Goal: Task Accomplishment & Management: Manage account settings

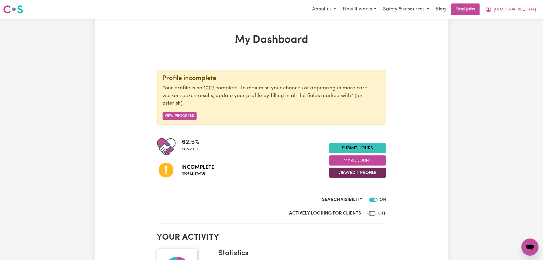
drag, startPoint x: 340, startPoint y: 172, endPoint x: 339, endPoint y: 177, distance: 5.4
click at [340, 172] on button "View/Edit Profile" at bounding box center [357, 173] width 57 height 10
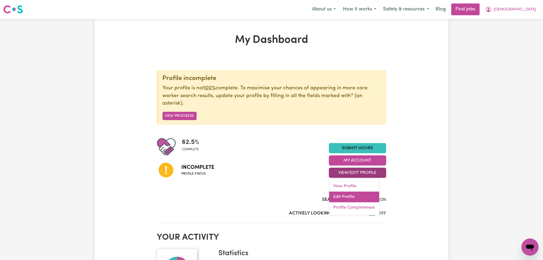
click at [335, 192] on link "Edit Profile" at bounding box center [354, 197] width 50 height 11
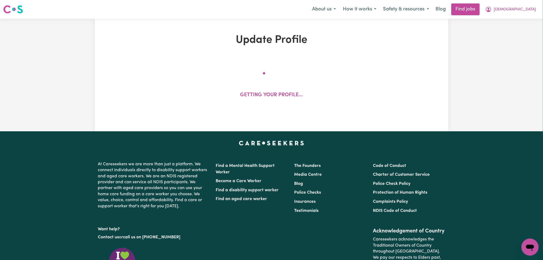
select select "[DEMOGRAPHIC_DATA]"
select select "[DEMOGRAPHIC_DATA] Citizen"
select select "Studying a healthcare related degree or qualification"
select select "37"
select select "38"
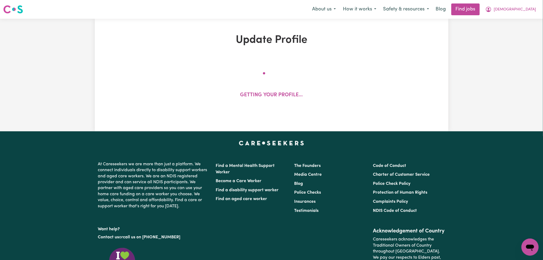
select select "42"
select select "50"
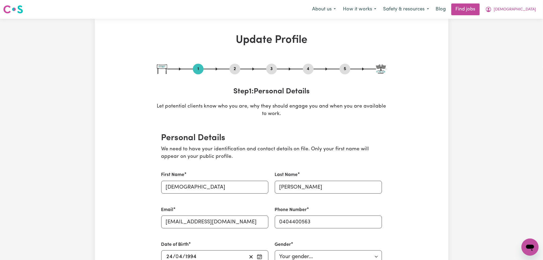
click at [236, 70] on button "2" at bounding box center [234, 69] width 11 height 7
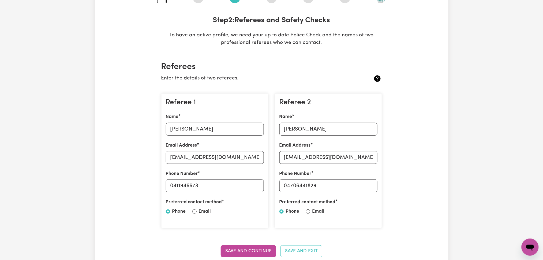
scroll to position [107, 0]
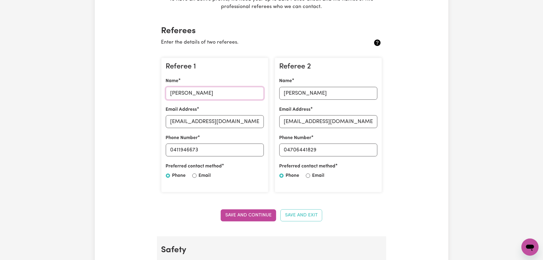
click at [184, 94] on input "[PERSON_NAME]" at bounding box center [215, 93] width 98 height 13
click at [231, 128] on div "Email Address [EMAIL_ADDRESS][DOMAIN_NAME]" at bounding box center [215, 117] width 98 height 22
click at [232, 118] on input "[EMAIL_ADDRESS][DOMAIN_NAME]" at bounding box center [215, 121] width 98 height 13
drag, startPoint x: 172, startPoint y: 150, endPoint x: 250, endPoint y: 150, distance: 77.9
click at [250, 150] on input "0411946673" at bounding box center [215, 150] width 98 height 13
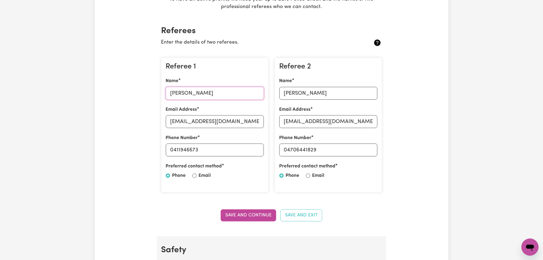
click at [243, 98] on input "[PERSON_NAME]" at bounding box center [215, 93] width 98 height 13
click at [305, 85] on div "Name [PERSON_NAME]" at bounding box center [328, 89] width 98 height 22
click at [312, 91] on input "[PERSON_NAME]" at bounding box center [328, 93] width 98 height 13
click at [254, 123] on input "[EMAIL_ADDRESS][DOMAIN_NAME]" at bounding box center [215, 121] width 98 height 13
click at [297, 123] on input "[EMAIL_ADDRESS][DOMAIN_NAME]" at bounding box center [328, 121] width 98 height 13
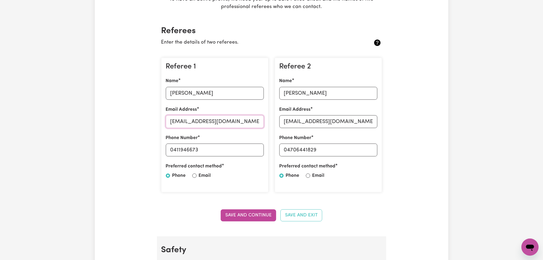
drag, startPoint x: 243, startPoint y: 124, endPoint x: 263, endPoint y: 125, distance: 20.1
click at [243, 124] on input "[EMAIL_ADDRESS][DOMAIN_NAME]" at bounding box center [215, 121] width 98 height 13
drag, startPoint x: 287, startPoint y: 148, endPoint x: 365, endPoint y: 153, distance: 78.4
click at [365, 153] on input "04706441829" at bounding box center [328, 150] width 98 height 13
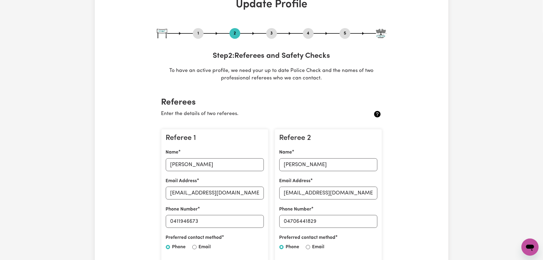
click at [345, 35] on button "5" at bounding box center [345, 33] width 11 height 7
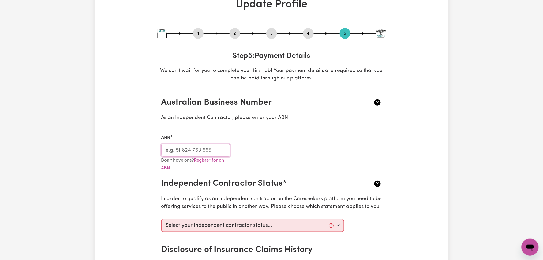
click at [193, 150] on input "ABN" at bounding box center [195, 150] width 69 height 13
click at [269, 35] on button "3" at bounding box center [271, 33] width 11 height 7
select select "Certificate III (Individual Support)"
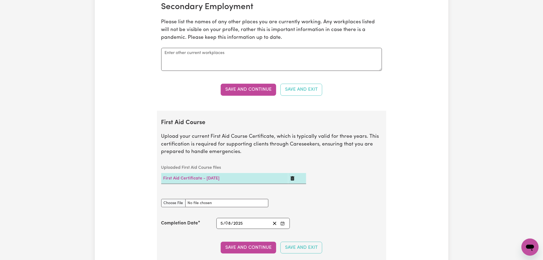
scroll to position [1000, 0]
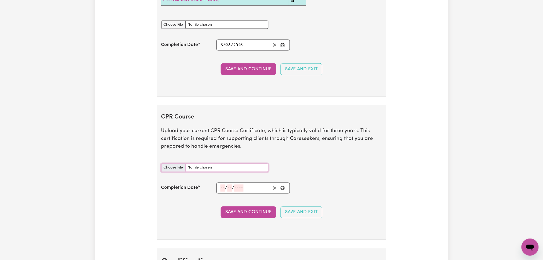
click at [174, 171] on input "CPR Course document" at bounding box center [214, 168] width 107 height 8
type input "C:\fakepath\[PERSON_NAME] CPR and First Aid Certificate 05082025.png"
click at [283, 190] on icon "Enter the Completion Date of your CPR Course" at bounding box center [282, 188] width 4 height 4
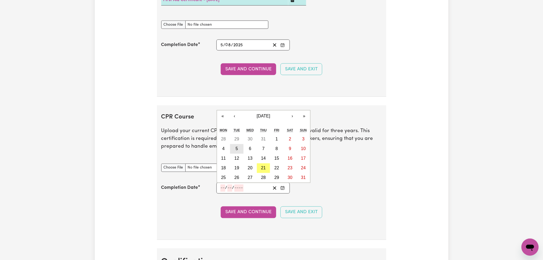
click at [236, 150] on abbr "5" at bounding box center [237, 149] width 2 height 5
type input "[DATE]"
type input "5"
type input "8"
type input "2025"
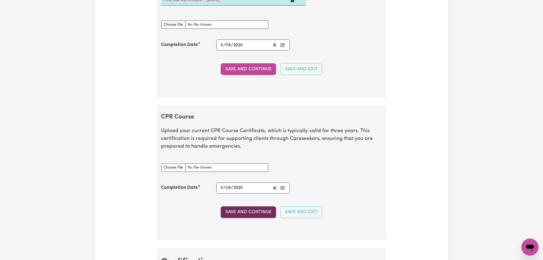
click at [230, 212] on button "Save and Continue" at bounding box center [248, 213] width 55 height 12
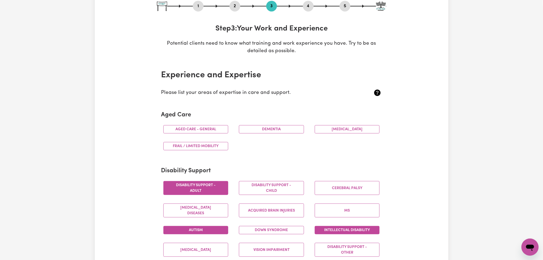
scroll to position [0, 0]
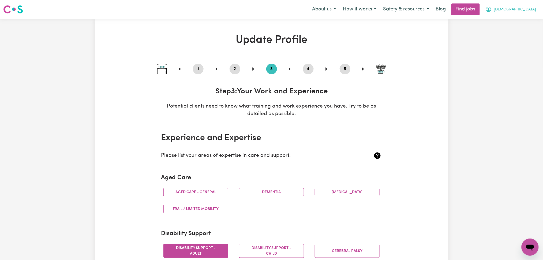
click at [526, 12] on span "[DEMOGRAPHIC_DATA]" at bounding box center [515, 10] width 42 height 6
click at [523, 30] on link "My Dashboard" at bounding box center [518, 31] width 42 height 10
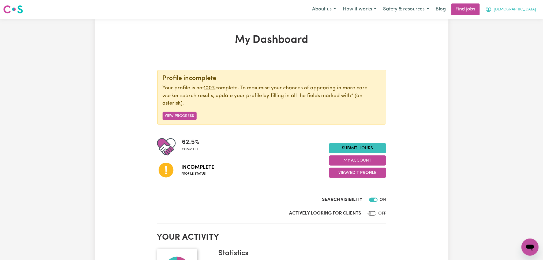
click at [528, 9] on span "[DEMOGRAPHIC_DATA]" at bounding box center [515, 10] width 42 height 6
click at [524, 42] on link "Logout" at bounding box center [518, 41] width 42 height 10
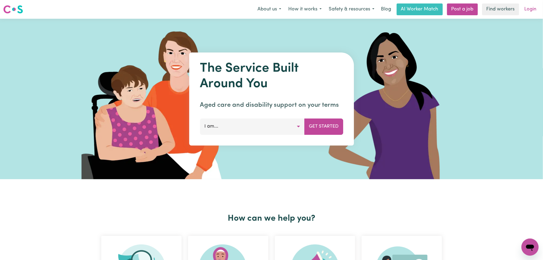
click at [526, 9] on link "Login" at bounding box center [530, 9] width 18 height 12
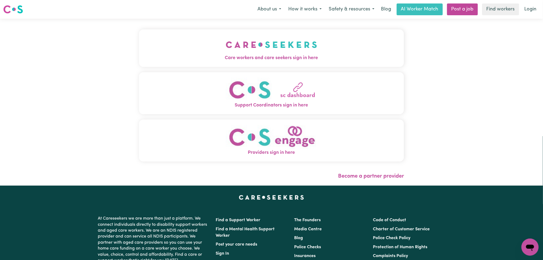
click at [232, 49] on button "Care workers and care seekers sign in here" at bounding box center [271, 47] width 265 height 37
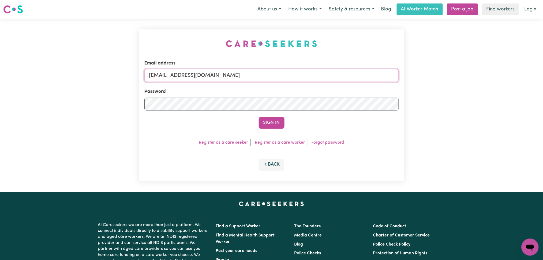
click at [228, 79] on input "[EMAIL_ADDRESS][DOMAIN_NAME]" at bounding box center [271, 75] width 254 height 13
drag, startPoint x: 177, startPoint y: 72, endPoint x: 310, endPoint y: 85, distance: 133.7
click at [310, 85] on form "Email address Superuser~[EMAIL_ADDRESS][DOMAIN_NAME] Password Sign In" at bounding box center [271, 94] width 254 height 69
type input "Superuser~[EMAIL_ADDRESS][DOMAIN_NAME]"
click at [271, 125] on button "Sign In" at bounding box center [272, 123] width 26 height 12
